Goal: Find specific page/section: Find specific page/section

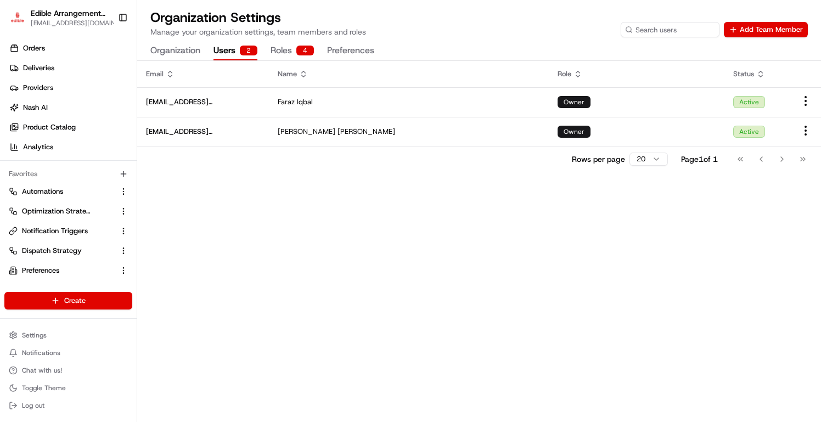
click at [155, 223] on div "Email Name Role Status [EMAIL_ADDRESS][DOMAIN_NAME] [PERSON_NAME] Owner Active …" at bounding box center [479, 241] width 684 height 361
